Goal: Task Accomplishment & Management: Use online tool/utility

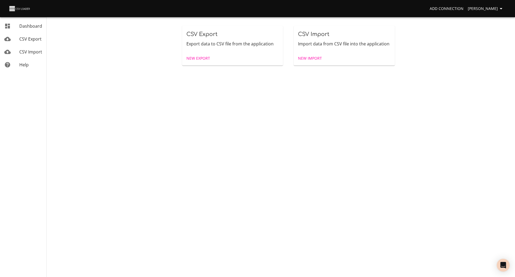
click at [307, 61] on span "New Import" at bounding box center [310, 58] width 24 height 7
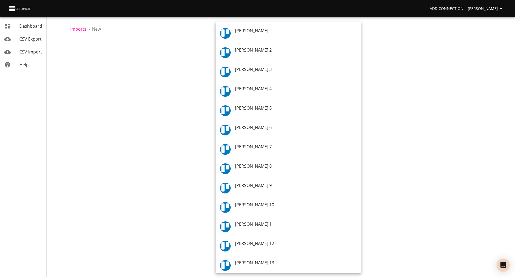
click at [275, 77] on body "Add Connection [PERSON_NAME] CSV Export CSV Import Help Imports › New 1 Upload …" at bounding box center [257, 138] width 515 height 277
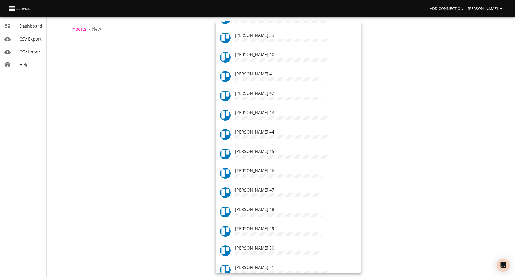
scroll to position [754, 0]
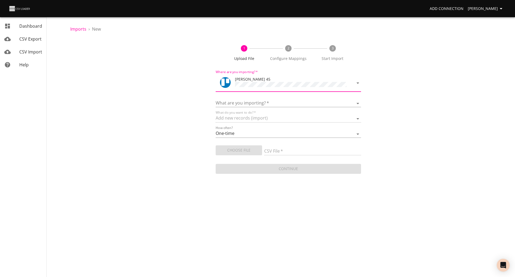
click at [268, 83] on body "Add Connection [PERSON_NAME] CSV Export CSV Import Help Imports › New 1 Upload …" at bounding box center [257, 138] width 515 height 277
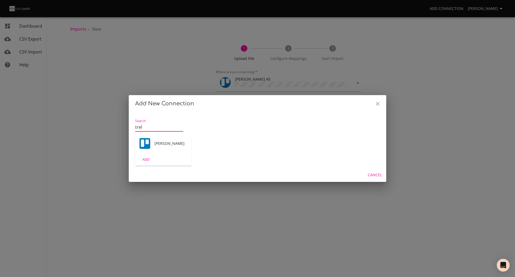
type input "trel"
click at [157, 142] on span "[PERSON_NAME]" at bounding box center [171, 143] width 33 height 5
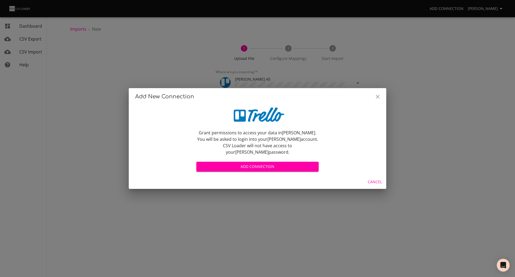
click at [246, 163] on span "Add Connection" at bounding box center [258, 166] width 114 height 7
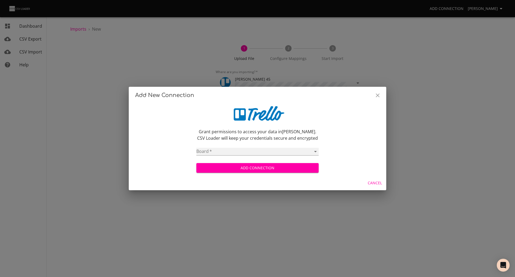
click at [221, 152] on select "Ultimate To-Do List [PERSON_NAME] - general Planned Work in progress ATO Lodgem…" at bounding box center [257, 152] width 122 height 8
select select "5ef973f0d605b474f4778fb4"
click at [196, 148] on select "Ultimate To-Do List [PERSON_NAME] - general Planned Work in progress ATO Lodgem…" at bounding box center [257, 152] width 122 height 8
click at [251, 169] on span "Add Connection" at bounding box center [258, 168] width 114 height 7
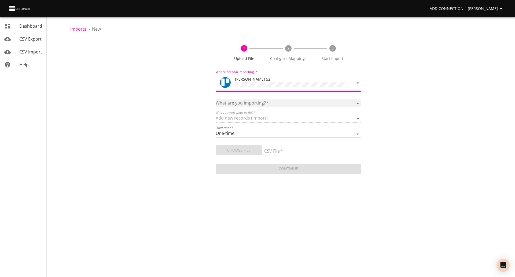
click at [242, 103] on select "Boards Cards Checkitems Checklists" at bounding box center [288, 103] width 145 height 8
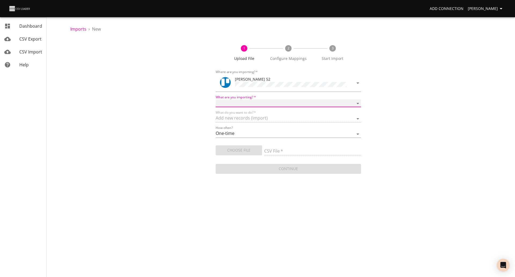
select select "cards"
click at [216, 99] on select "Boards Cards Checkitems Checklists" at bounding box center [288, 103] width 145 height 8
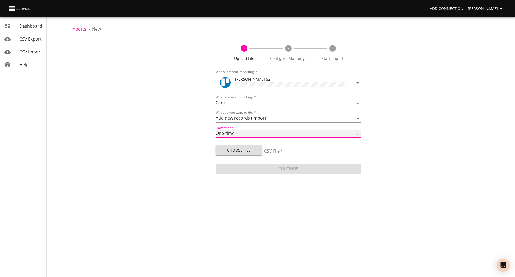
click at [241, 132] on select "One-time Auto import" at bounding box center [288, 134] width 145 height 8
click at [157, 110] on div "1 Upload File 2 Configure Mappings 3 Start Import Where are you importing?   * …" at bounding box center [288, 107] width 436 height 136
click at [248, 148] on span "Choose File" at bounding box center [239, 150] width 38 height 7
type input "sep job cards.csv"
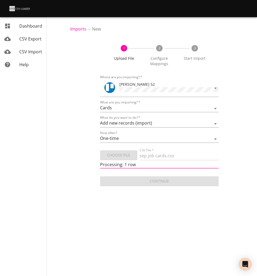
click at [62, 100] on div "Imports › New 1 Upload File 2 Configure Mappings 3 Start Import Where are you i…" at bounding box center [159, 94] width 195 height 188
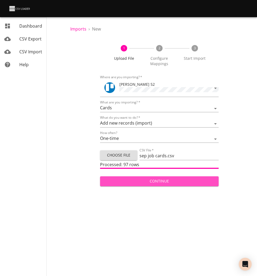
click at [149, 184] on span "Continue" at bounding box center [159, 181] width 110 height 7
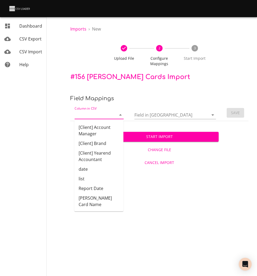
click at [104, 117] on input "Column in CSV" at bounding box center [91, 115] width 32 height 8
click at [89, 170] on li "date" at bounding box center [98, 170] width 49 height 10
type input "date"
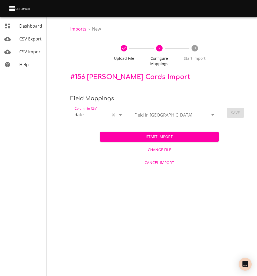
click at [193, 114] on input "Field in [GEOGRAPHIC_DATA]" at bounding box center [166, 115] width 65 height 8
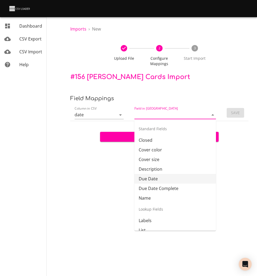
click at [162, 181] on li "Due Date" at bounding box center [175, 179] width 82 height 10
type input "Due Date"
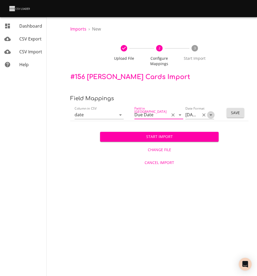
click at [209, 115] on icon "Open" at bounding box center [211, 115] width 6 height 6
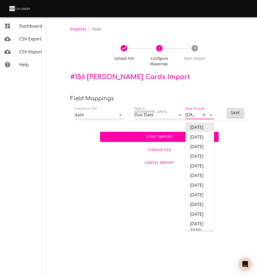
scroll to position [0, 11]
click at [194, 149] on li "[DATE]" at bounding box center [200, 147] width 28 height 10
type input "[DATE]"
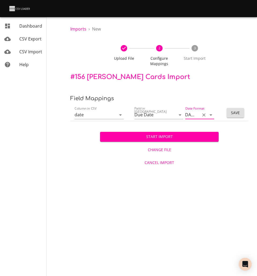
click at [236, 114] on span "Save" at bounding box center [235, 113] width 9 height 7
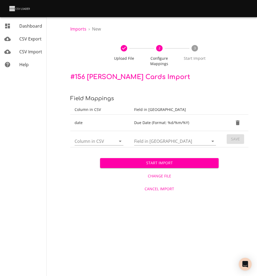
click at [116, 142] on div at bounding box center [117, 142] width 14 height 8
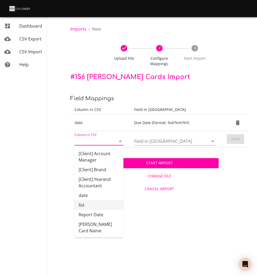
click at [90, 203] on li "list" at bounding box center [98, 206] width 49 height 10
type input "list"
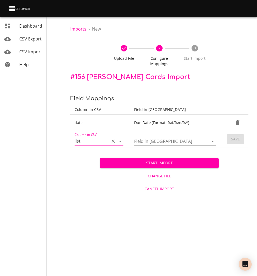
click at [159, 140] on input "Field in [GEOGRAPHIC_DATA]" at bounding box center [166, 141] width 65 height 8
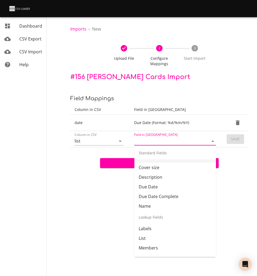
scroll to position [27, 0]
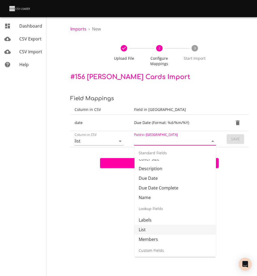
click at [150, 229] on li "List" at bounding box center [175, 230] width 82 height 10
type input "List"
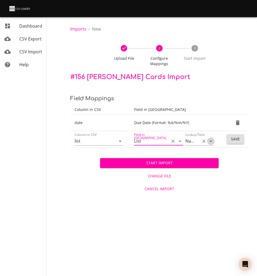
click at [210, 143] on icon "Open" at bounding box center [211, 141] width 6 height 6
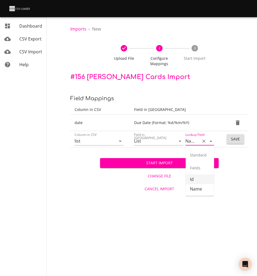
click at [195, 180] on li "Id" at bounding box center [200, 180] width 28 height 10
type input "Id"
click at [237, 140] on span "Save" at bounding box center [235, 139] width 9 height 7
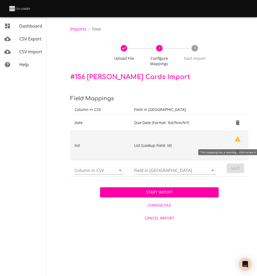
click at [237, 141] on icon "Show Warnings" at bounding box center [238, 139] width 6 height 5
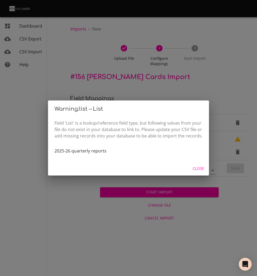
click at [200, 168] on span "Close" at bounding box center [198, 169] width 13 height 7
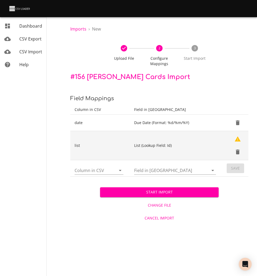
click at [165, 143] on td "List (Lookup Field: Id)" at bounding box center [176, 145] width 93 height 29
click at [237, 153] on icon "Delete" at bounding box center [238, 152] width 4 height 5
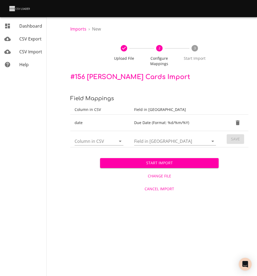
click at [113, 143] on div at bounding box center [117, 142] width 14 height 8
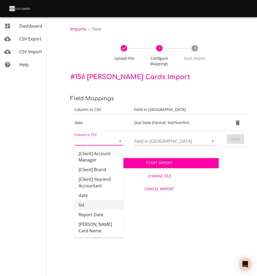
click at [92, 205] on li "list" at bounding box center [98, 206] width 49 height 10
type input "list"
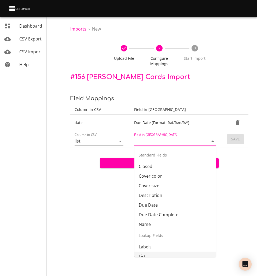
click at [166, 141] on input "Field in [GEOGRAPHIC_DATA]" at bounding box center [166, 141] width 65 height 8
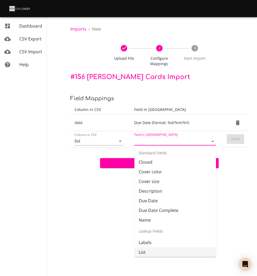
click at [153, 252] on li "List" at bounding box center [175, 253] width 82 height 10
type input "List"
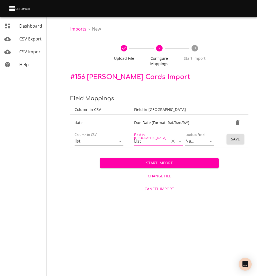
click at [233, 135] on button "Save" at bounding box center [235, 139] width 17 height 10
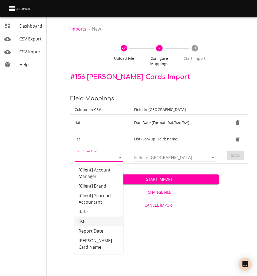
click at [103, 156] on input "Column in CSV" at bounding box center [91, 158] width 32 height 8
click at [94, 232] on li "Report Date" at bounding box center [98, 232] width 49 height 10
type input "Report Date"
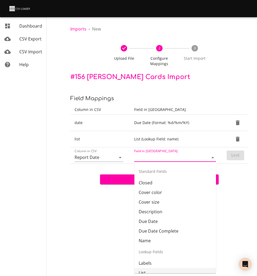
click at [181, 158] on input "Field in [GEOGRAPHIC_DATA]" at bounding box center [166, 158] width 65 height 8
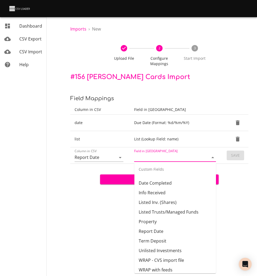
scroll to position [135, 0]
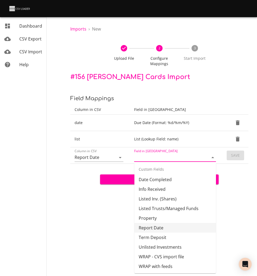
click at [158, 231] on li "Report Date" at bounding box center [175, 228] width 82 height 10
type input "Report Date"
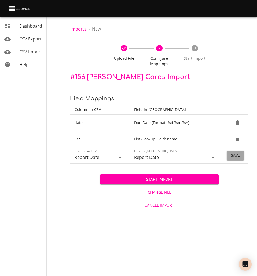
click at [235, 156] on span "Save" at bounding box center [235, 155] width 9 height 7
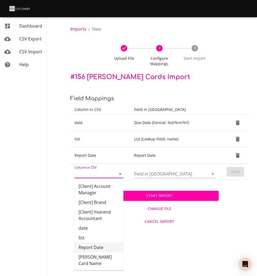
click at [91, 171] on input "Column in CSV" at bounding box center [91, 174] width 32 height 8
click at [100, 203] on li "[Client] Brand" at bounding box center [98, 203] width 49 height 10
type input "[Client] Brand"
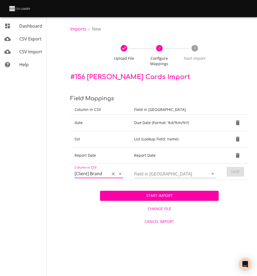
click at [162, 173] on input "Field in [GEOGRAPHIC_DATA]" at bounding box center [166, 174] width 65 height 8
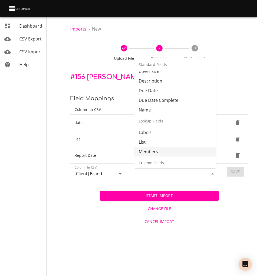
scroll to position [0, 0]
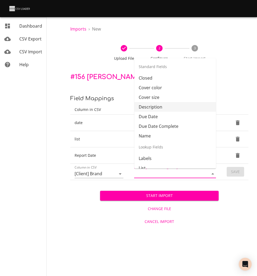
click at [163, 110] on li "Description" at bounding box center [175, 107] width 82 height 10
type input "Description"
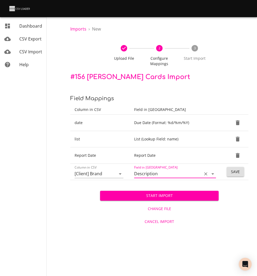
click at [237, 172] on span "Save" at bounding box center [235, 172] width 9 height 7
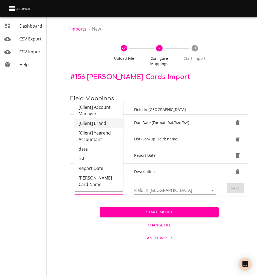
click at [103, 190] on input "Column in CSV" at bounding box center [91, 190] width 32 height 8
click at [103, 177] on li "[PERSON_NAME] Card Name" at bounding box center [98, 181] width 49 height 16
type input "[PERSON_NAME] Card Name"
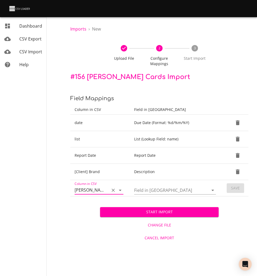
click at [171, 192] on input "Field in [GEOGRAPHIC_DATA]" at bounding box center [166, 190] width 65 height 8
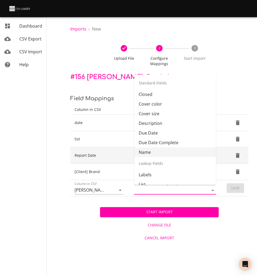
click at [158, 151] on li "Name" at bounding box center [175, 153] width 82 height 10
type input "Name"
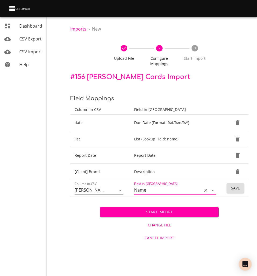
click at [240, 187] on span "Save" at bounding box center [235, 188] width 9 height 7
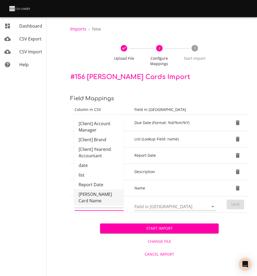
click at [89, 207] on input "Column in CSV" at bounding box center [91, 207] width 32 height 8
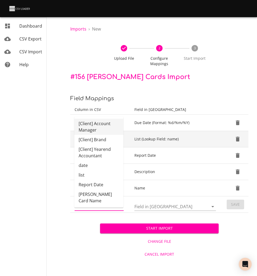
drag, startPoint x: 98, startPoint y: 125, endPoint x: 116, endPoint y: 143, distance: 25.2
click at [98, 125] on li "[Client] Account Manager" at bounding box center [98, 127] width 49 height 16
type input "[Client] Account Manager"
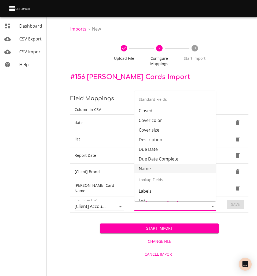
click at [176, 205] on input "Field in [GEOGRAPHIC_DATA]" at bounding box center [166, 207] width 65 height 8
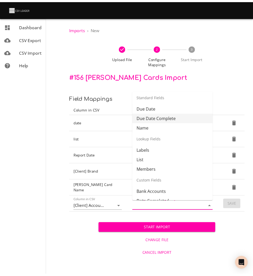
scroll to position [54, 0]
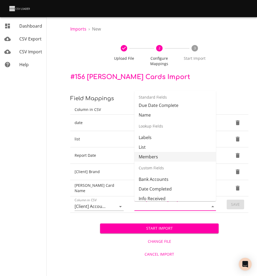
click at [162, 158] on li "Members" at bounding box center [175, 157] width 82 height 10
type input "Members"
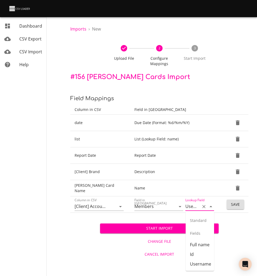
click at [195, 206] on input "Username" at bounding box center [191, 207] width 12 height 8
click at [203, 244] on li "Full name" at bounding box center [200, 245] width 28 height 10
type input "Full name"
click at [235, 206] on span "Save" at bounding box center [235, 205] width 9 height 7
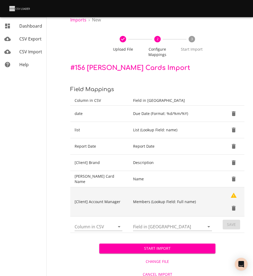
scroll to position [14, 0]
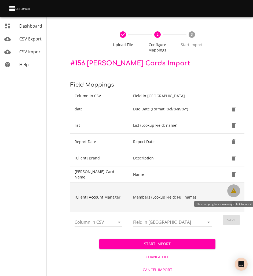
click at [229, 192] on button "Show Warnings" at bounding box center [233, 191] width 13 height 13
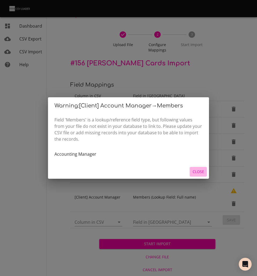
click at [201, 167] on button "Close" at bounding box center [198, 172] width 17 height 10
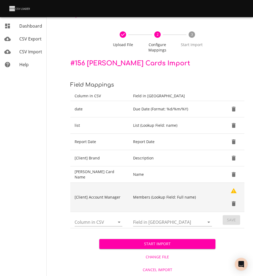
click at [234, 206] on icon "Delete" at bounding box center [234, 204] width 4 height 5
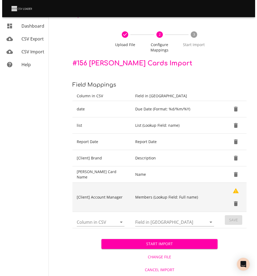
scroll to position [0, 0]
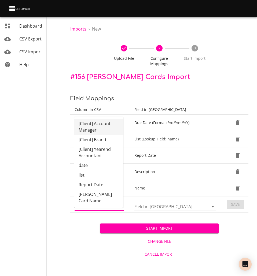
click at [97, 208] on input "Column in CSV" at bounding box center [91, 207] width 32 height 8
click at [104, 123] on li "[Client] Account Manager" at bounding box center [98, 127] width 49 height 16
type input "[Client] Account Manager"
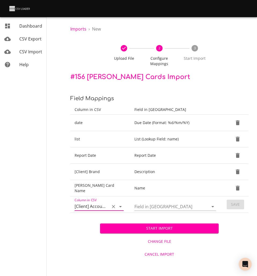
click at [160, 207] on input "Field in [GEOGRAPHIC_DATA]" at bounding box center [166, 207] width 65 height 8
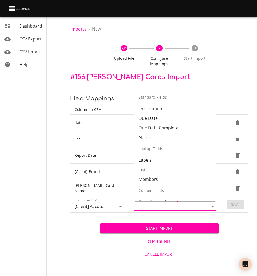
scroll to position [28, 0]
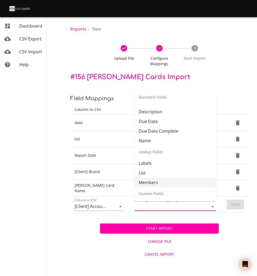
click at [156, 182] on li "Members" at bounding box center [175, 183] width 82 height 10
type input "Members"
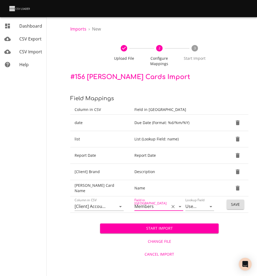
drag, startPoint x: 203, startPoint y: 207, endPoint x: 206, endPoint y: 212, distance: 5.2
click at [195, 212] on td "Field in [PERSON_NAME] Members Lookup Field Username" at bounding box center [176, 205] width 92 height 16
click at [210, 207] on icon "Open" at bounding box center [211, 207] width 6 height 6
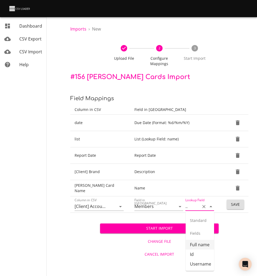
click at [199, 246] on li "Full name" at bounding box center [200, 245] width 28 height 10
type input "Full name"
click at [235, 206] on span "Save" at bounding box center [235, 205] width 9 height 7
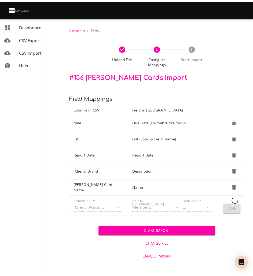
scroll to position [0, 0]
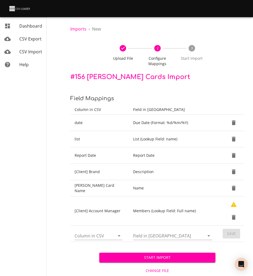
click at [50, 99] on nav "Dashboard CSV Export CSV Import Help" at bounding box center [31, 145] width 62 height 290
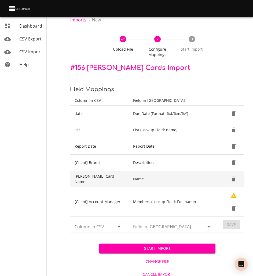
scroll to position [14, 0]
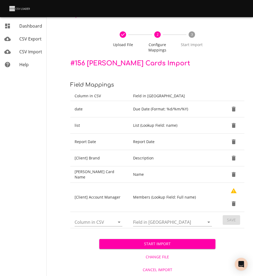
click at [119, 223] on icon "Open" at bounding box center [119, 222] width 6 height 6
click at [124, 221] on td "Column in CSV" at bounding box center [99, 220] width 59 height 16
click at [121, 221] on icon "Open" at bounding box center [119, 222] width 6 height 6
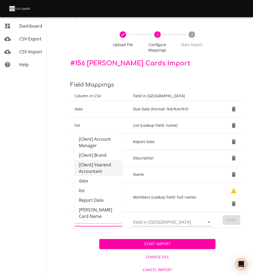
click at [95, 169] on li "[Client] Yearend Accountant" at bounding box center [99, 168] width 48 height 16
type input "[Client] Yearend Accountant"
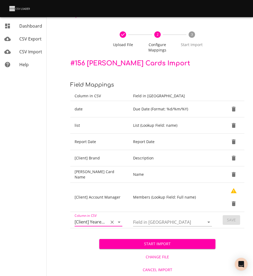
click at [197, 224] on div at bounding box center [172, 222] width 79 height 9
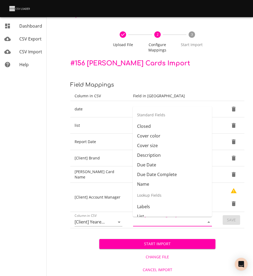
scroll to position [14, 0]
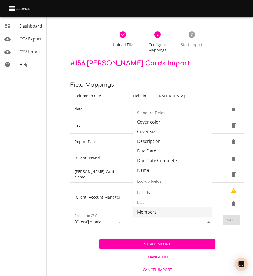
click at [143, 209] on li "Members" at bounding box center [172, 212] width 79 height 10
type input "Members"
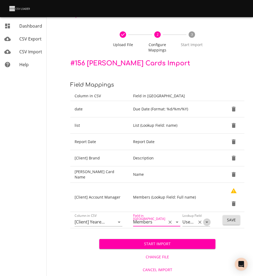
click at [206, 220] on icon "Open" at bounding box center [207, 222] width 6 height 6
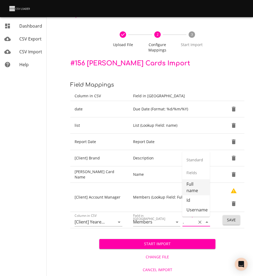
click at [196, 190] on li "Full name" at bounding box center [196, 188] width 28 height 16
type input "Full name"
click at [234, 223] on span "Save" at bounding box center [231, 220] width 9 height 7
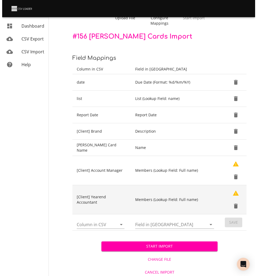
scroll to position [43, 0]
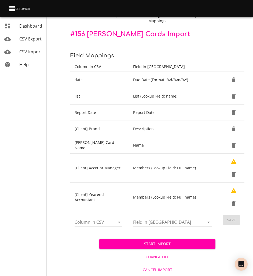
click at [160, 257] on span "Change File" at bounding box center [157, 257] width 112 height 7
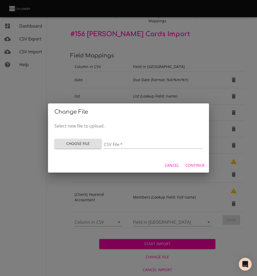
click at [87, 147] on span "Choose File" at bounding box center [78, 144] width 39 height 7
type input "sep job cards.csv"
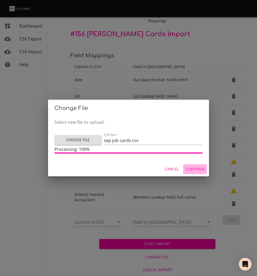
click at [200, 170] on span "Continue" at bounding box center [194, 169] width 19 height 7
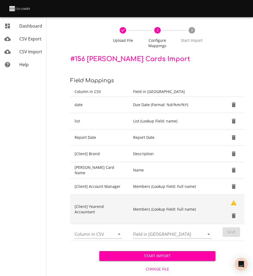
scroll to position [30, 0]
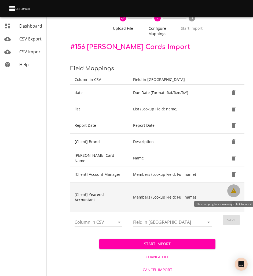
click at [234, 191] on icon "Show Warnings" at bounding box center [234, 190] width 6 height 5
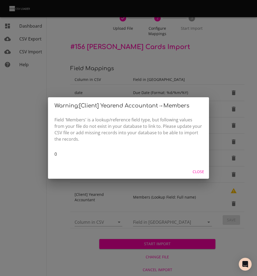
click at [196, 171] on span "Close" at bounding box center [198, 172] width 13 height 7
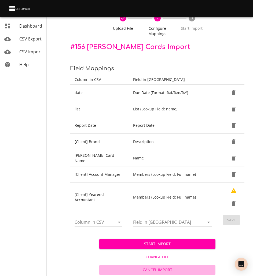
click at [162, 271] on span "Cancel Import" at bounding box center [157, 270] width 112 height 7
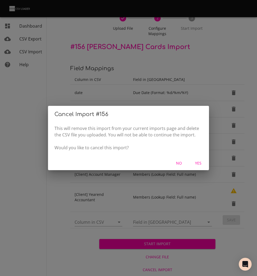
click at [197, 166] on span "Yes" at bounding box center [198, 163] width 13 height 7
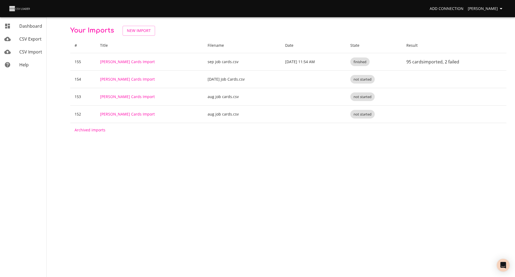
click at [29, 53] on span "CSV Import" at bounding box center [30, 52] width 23 height 6
click at [26, 25] on span "Dashboard" at bounding box center [30, 26] width 23 height 6
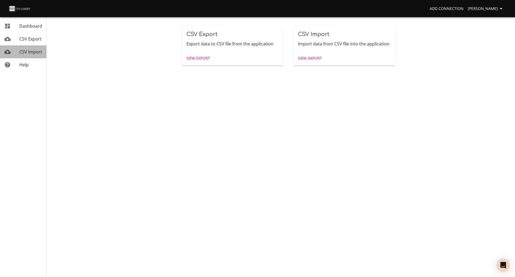
click at [24, 55] on link "CSV Import" at bounding box center [23, 51] width 46 height 13
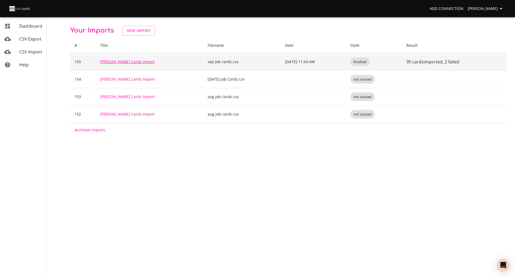
click at [122, 63] on link "[PERSON_NAME] Cards Import" at bounding box center [127, 61] width 55 height 5
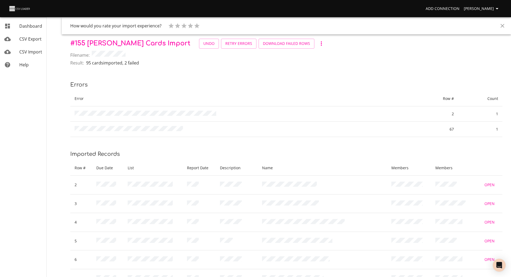
click at [27, 43] on link "CSV Export" at bounding box center [23, 38] width 46 height 13
